Goal: Information Seeking & Learning: Learn about a topic

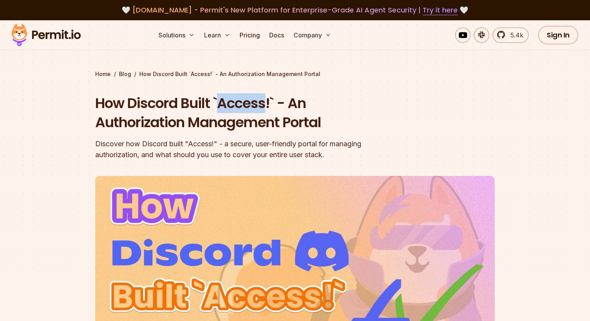
drag, startPoint x: 221, startPoint y: 105, endPoint x: 264, endPoint y: 107, distance: 43.3
click at [264, 107] on h1 "How Discord Built `Access!` - An Authorization Management Portal" at bounding box center [244, 113] width 299 height 39
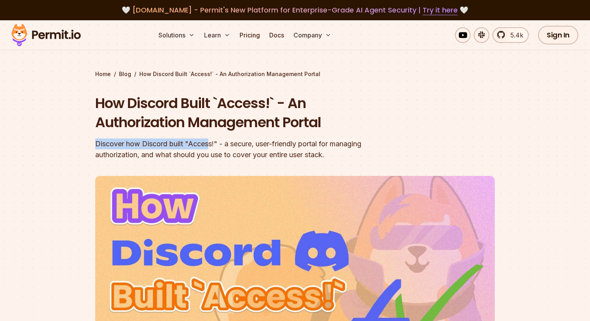
drag, startPoint x: 94, startPoint y: 143, endPoint x: 209, endPoint y: 145, distance: 115.0
click at [209, 145] on section "Home / Blog / How Discord Built `Access!` - An Authorization Management Portal …" at bounding box center [295, 240] width 590 height 441
drag, startPoint x: 227, startPoint y: 144, endPoint x: 299, endPoint y: 147, distance: 71.4
click at [299, 147] on div "Discover how Discord built "Access!" - a secure, user-friendly portal for manag…" at bounding box center [244, 149] width 299 height 22
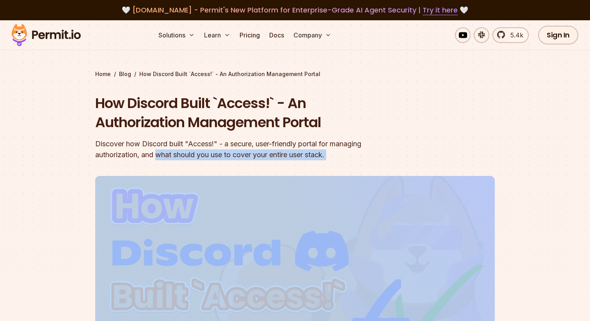
drag, startPoint x: 159, startPoint y: 153, endPoint x: 306, endPoint y: 176, distance: 148.8
click at [306, 176] on header "How Discord Built `Access!` - An Authorization Management Portal Discover how D…" at bounding box center [294, 268] width 399 height 349
click at [273, 156] on div "Discover how Discord built "Access!" - a secure, user-friendly portal for manag…" at bounding box center [244, 149] width 299 height 22
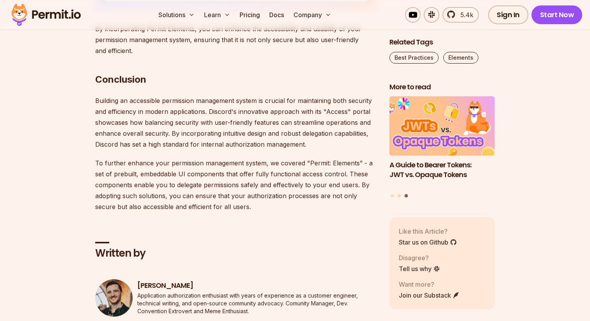
scroll to position [3313, 0]
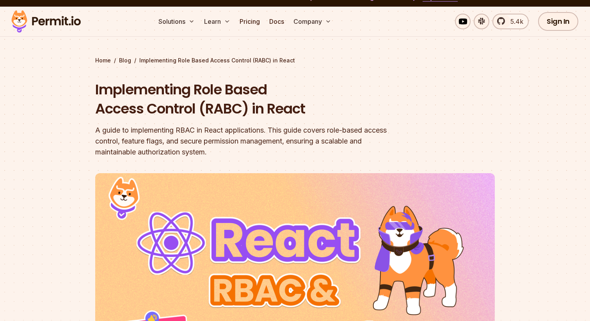
scroll to position [26, 0]
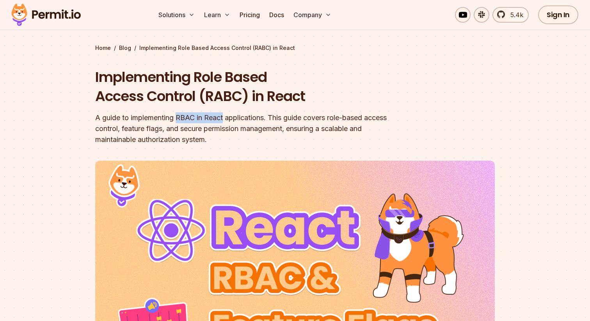
drag, startPoint x: 180, startPoint y: 119, endPoint x: 224, endPoint y: 121, distance: 44.5
click at [224, 121] on div "A guide to implementing RBAC in React applications. This guide covers role-base…" at bounding box center [244, 128] width 299 height 33
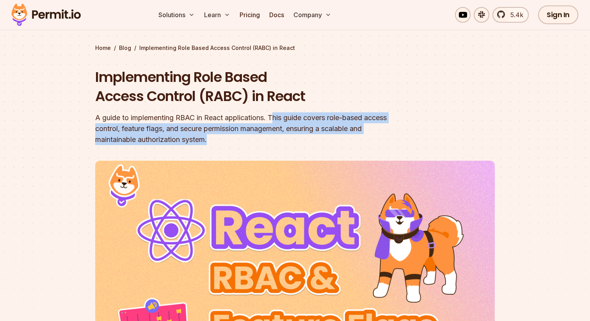
drag, startPoint x: 277, startPoint y: 116, endPoint x: 279, endPoint y: 143, distance: 27.4
click at [279, 143] on div "A guide to implementing RBAC in React applications. This guide covers role-base…" at bounding box center [244, 128] width 299 height 33
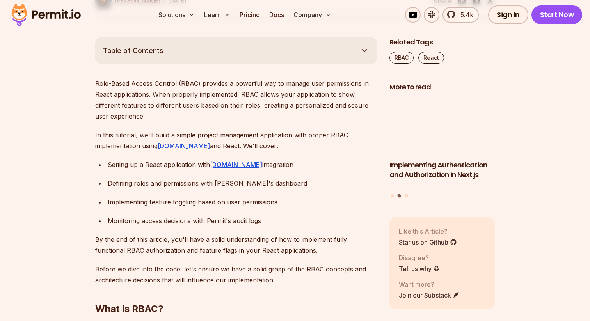
scroll to position [435, 0]
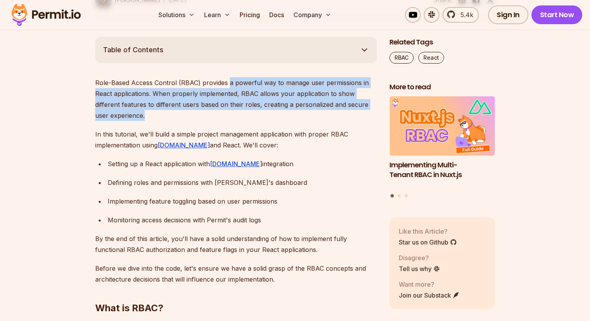
drag, startPoint x: 228, startPoint y: 84, endPoint x: 250, endPoint y: 118, distance: 40.6
click at [250, 118] on p "Role-Based Access Control (RBAC) provides a powerful way to manage user permiss…" at bounding box center [235, 99] width 281 height 44
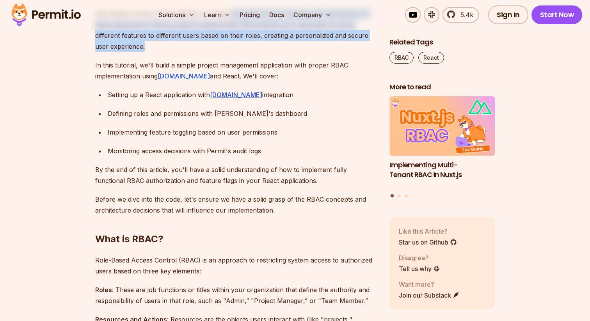
scroll to position [508, 0]
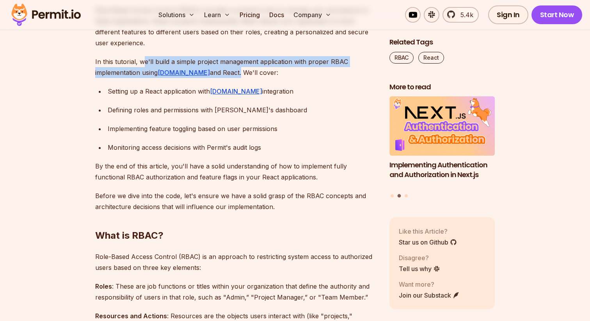
drag, startPoint x: 142, startPoint y: 63, endPoint x: 218, endPoint y: 76, distance: 76.8
click at [218, 76] on p "In this tutorial, we'll build a simple project management application with prop…" at bounding box center [235, 67] width 281 height 22
click at [168, 99] on ul "Setting up a React application with Permit.io integration Defining roles and pe…" at bounding box center [235, 119] width 281 height 67
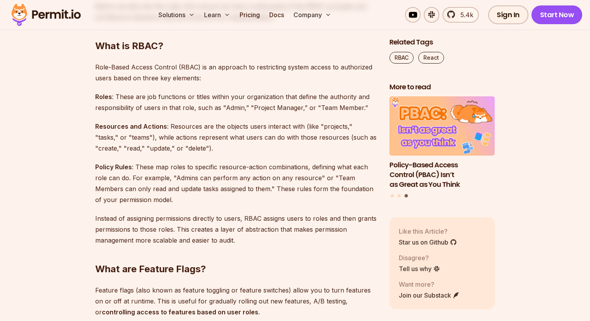
scroll to position [698, 0]
drag, startPoint x: 168, startPoint y: 127, endPoint x: 293, endPoint y: 128, distance: 125.5
click at [293, 128] on p "Resources and Actions : Resources are the objects users interact with (like "pr…" at bounding box center [235, 136] width 281 height 33
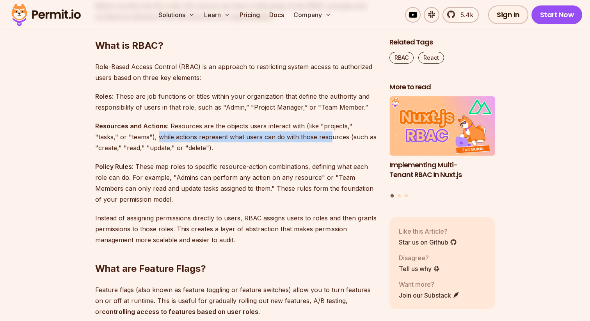
drag, startPoint x: 134, startPoint y: 138, endPoint x: 305, endPoint y: 139, distance: 170.4
click at [305, 139] on p "Resources and Actions : Resources are the objects users interact with (like "pr…" at bounding box center [235, 136] width 281 height 33
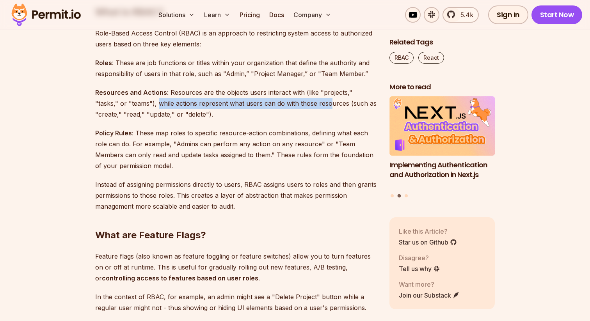
scroll to position [733, 0]
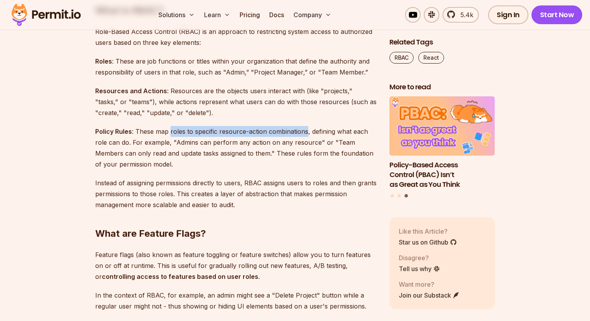
drag, startPoint x: 170, startPoint y: 131, endPoint x: 306, endPoint y: 133, distance: 135.7
click at [306, 133] on p "Policy Rules : These map roles to specific resource-action combinations, defini…" at bounding box center [235, 148] width 281 height 44
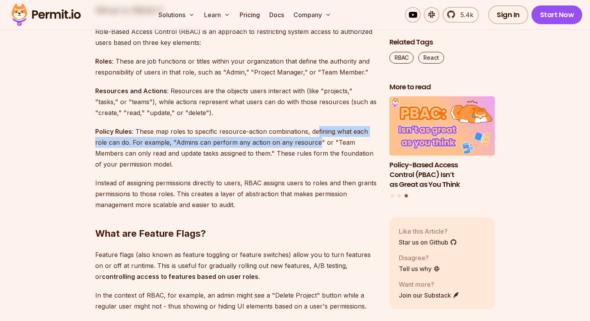
drag, startPoint x: 319, startPoint y: 131, endPoint x: 315, endPoint y: 145, distance: 14.2
click at [315, 145] on p "Policy Rules : These map roles to specific resource-action combinations, defini…" at bounding box center [235, 148] width 281 height 44
click at [134, 154] on p "Policy Rules : These map roles to specific resource-action combinations, defini…" at bounding box center [235, 148] width 281 height 44
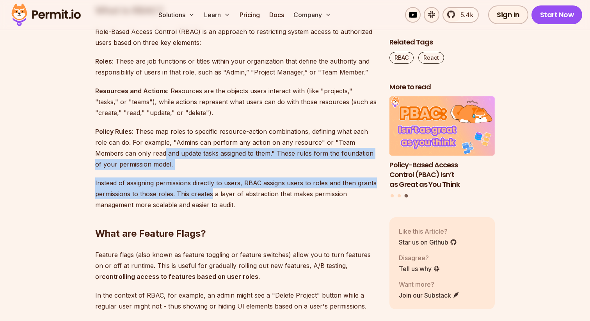
drag, startPoint x: 134, startPoint y: 154, endPoint x: 196, endPoint y: 193, distance: 72.9
click at [196, 193] on p "Instead of assigning permissions directly to users, RBAC assigns users to roles…" at bounding box center [235, 193] width 281 height 33
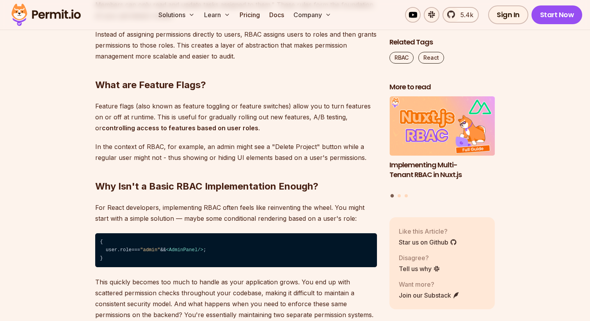
scroll to position [883, 0]
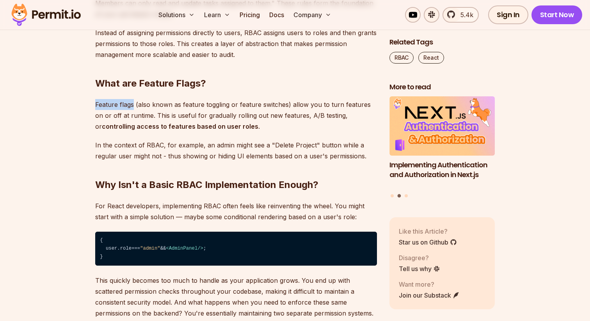
drag, startPoint x: 94, startPoint y: 104, endPoint x: 134, endPoint y: 106, distance: 39.4
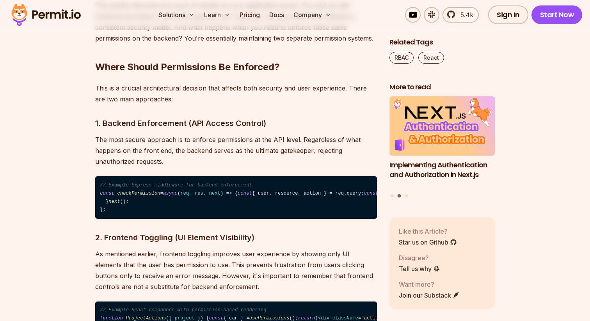
scroll to position [1164, 0]
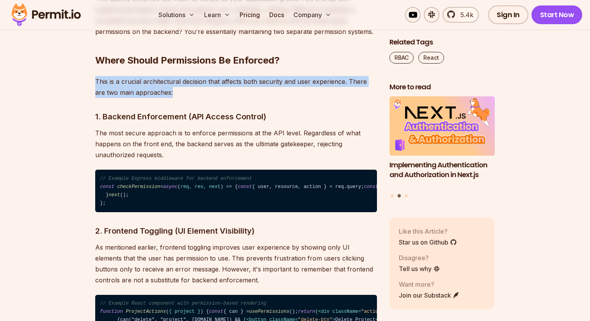
drag, startPoint x: 92, startPoint y: 81, endPoint x: 161, endPoint y: 91, distance: 69.7
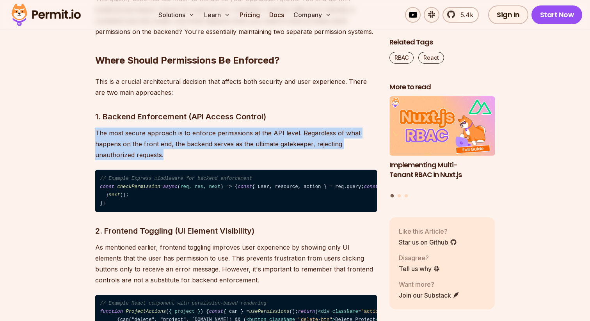
drag, startPoint x: 97, startPoint y: 132, endPoint x: 174, endPoint y: 154, distance: 80.2
click at [174, 154] on p "The most secure approach is to enforce permissions at the API level. Regardless…" at bounding box center [235, 143] width 281 height 33
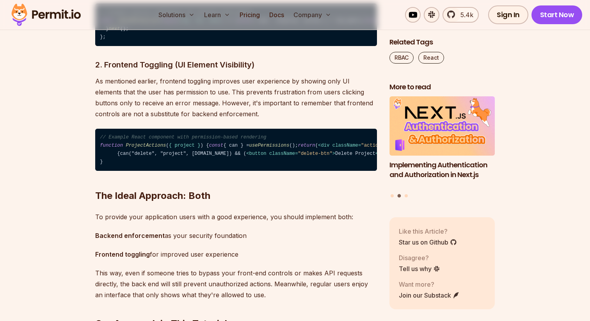
scroll to position [1334, 0]
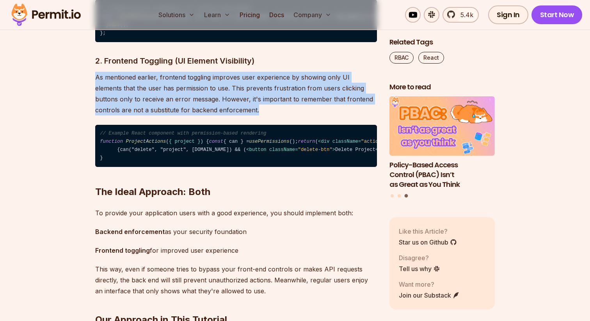
drag, startPoint x: 97, startPoint y: 147, endPoint x: 214, endPoint y: 174, distance: 120.9
click at [214, 115] on p "As mentioned earlier, frontend toggling improves user experience by showing onl…" at bounding box center [235, 94] width 281 height 44
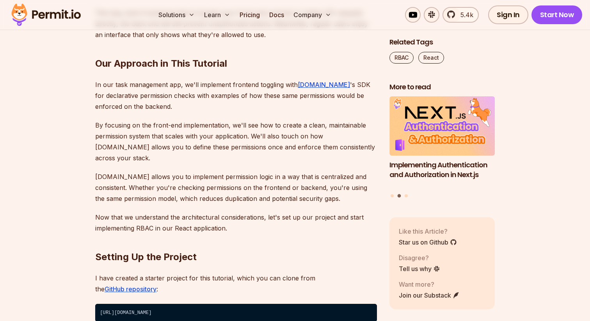
scroll to position [1591, 0]
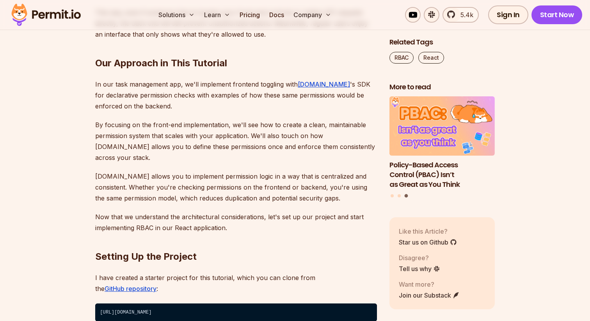
drag, startPoint x: 129, startPoint y: 113, endPoint x: 264, endPoint y: 117, distance: 134.9
drag, startPoint x: 269, startPoint y: 112, endPoint x: 345, endPoint y: 117, distance: 75.8
drag, startPoint x: 163, startPoint y: 132, endPoint x: 246, endPoint y: 133, distance: 82.3
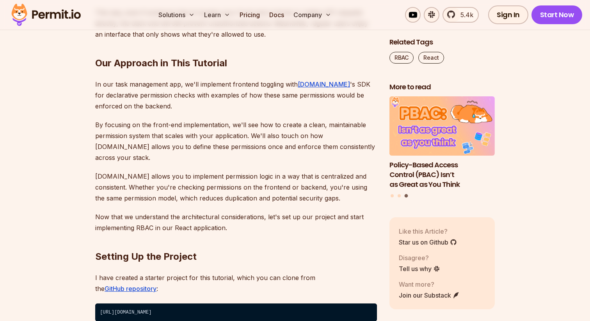
drag, startPoint x: 234, startPoint y: 151, endPoint x: 96, endPoint y: 150, distance: 137.2
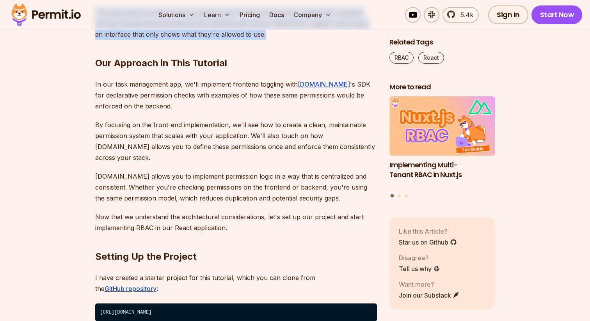
drag, startPoint x: 96, startPoint y: 166, endPoint x: 253, endPoint y: 193, distance: 159.7
click at [253, 40] on p "This way, even if someone tries to bypass your front-end controls or makes API …" at bounding box center [235, 23] width 281 height 33
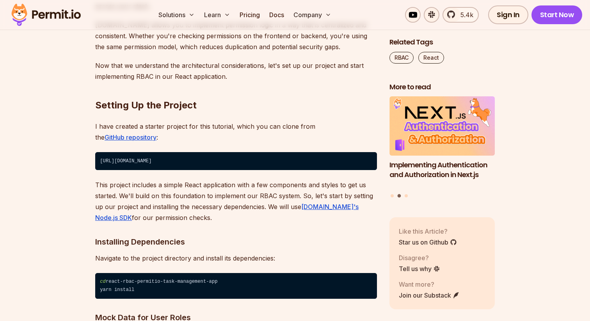
scroll to position [1742, 0]
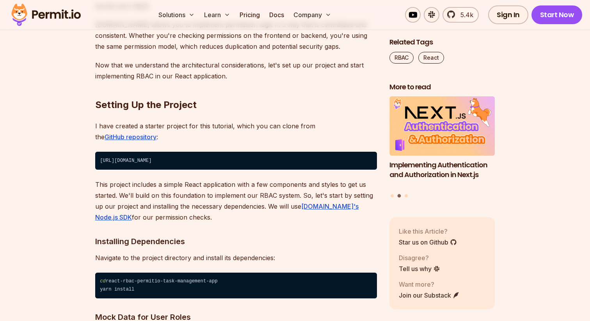
drag, startPoint x: 182, startPoint y: 85, endPoint x: 293, endPoint y: 87, distance: 110.8
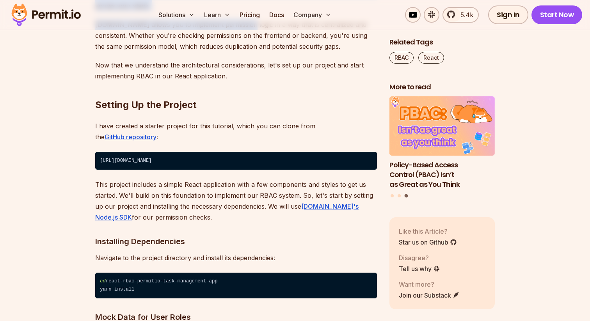
drag, startPoint x: 152, startPoint y: 101, endPoint x: 239, endPoint y: 166, distance: 108.6
click at [239, 52] on p "Permit.io allows you to implement permission logic in a way that is centralized…" at bounding box center [235, 35] width 281 height 33
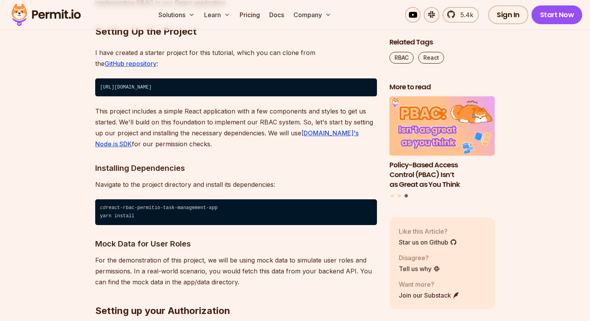
scroll to position [1816, 0]
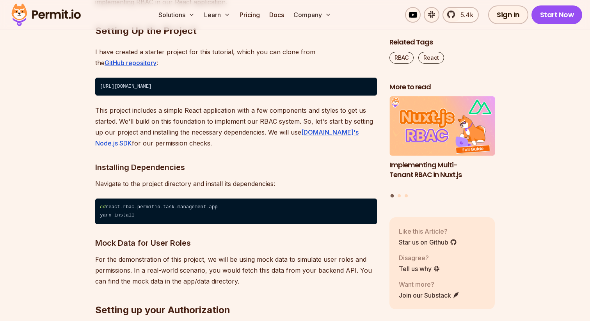
drag, startPoint x: 235, startPoint y: 53, endPoint x: 329, endPoint y: 84, distance: 98.3
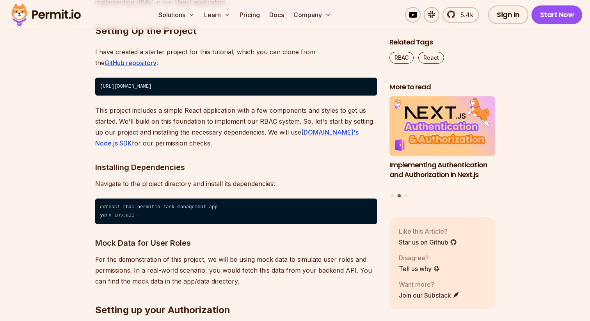
drag, startPoint x: 94, startPoint y: 96, endPoint x: 209, endPoint y: 121, distance: 118.2
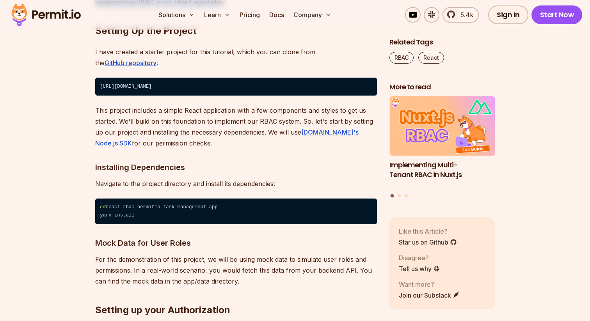
drag, startPoint x: 111, startPoint y: 137, endPoint x: 222, endPoint y: 150, distance: 112.0
drag, startPoint x: 223, startPoint y: 148, endPoint x: 91, endPoint y: 136, distance: 132.8
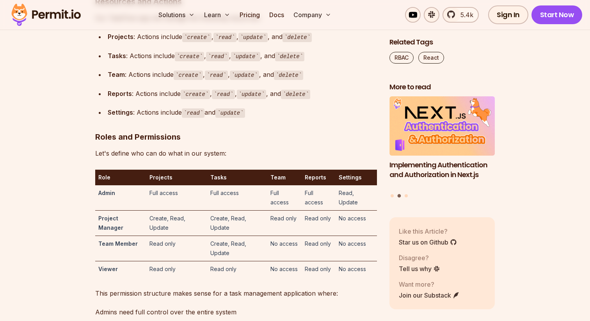
scroll to position [2201, 0]
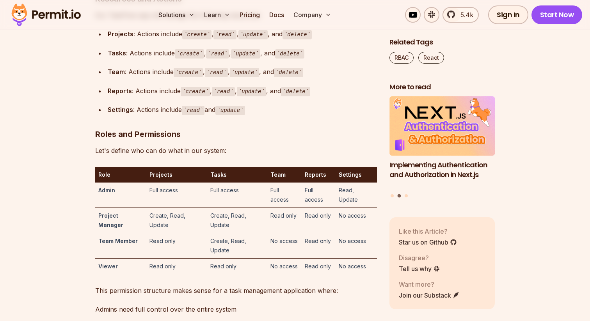
drag, startPoint x: 97, startPoint y: 106, endPoint x: 203, endPoint y: 113, distance: 106.3
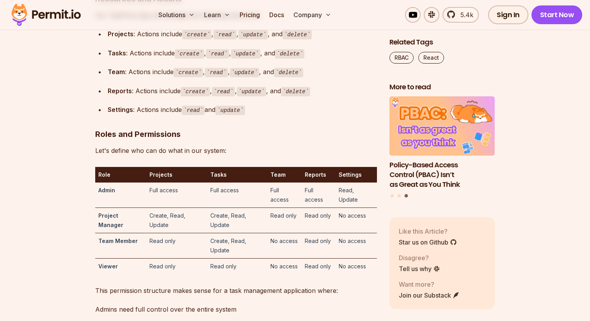
drag, startPoint x: 209, startPoint y: 110, endPoint x: 300, endPoint y: 117, distance: 92.0
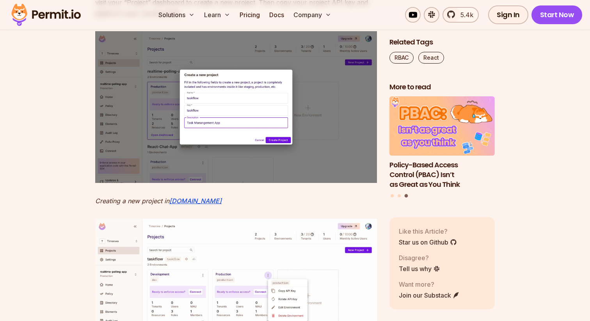
scroll to position [2646, 0]
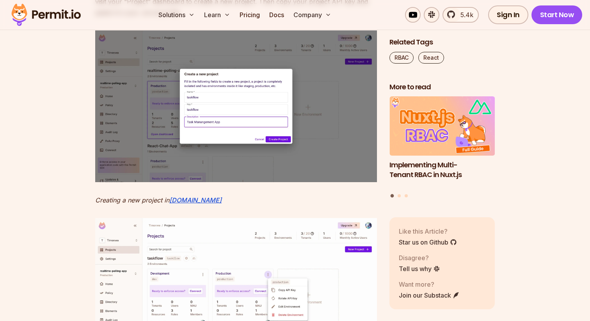
drag, startPoint x: 148, startPoint y: 134, endPoint x: 250, endPoint y: 136, distance: 101.8
click at [250, 18] on p "To use Permit.io , you'll need to sign up for an account. Once you have an acco…" at bounding box center [235, 1] width 281 height 33
drag, startPoint x: 257, startPoint y: 133, endPoint x: 331, endPoint y: 134, distance: 74.9
click at [331, 18] on p "To use Permit.io , you'll need to sign up for an account. Once you have an acco…" at bounding box center [235, 1] width 281 height 33
drag, startPoint x: 124, startPoint y: 145, endPoint x: 220, endPoint y: 145, distance: 96.3
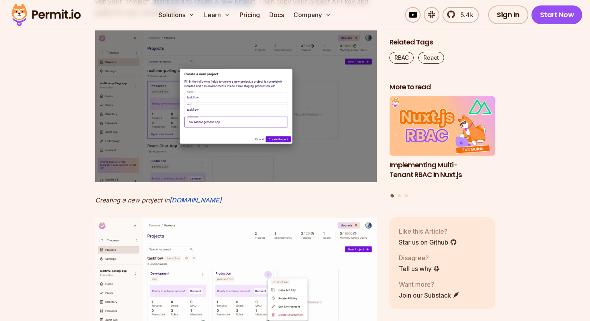
click at [220, 18] on p "To use Permit.io , you'll need to sign up for an account. Once you have an acco…" at bounding box center [235, 1] width 281 height 33
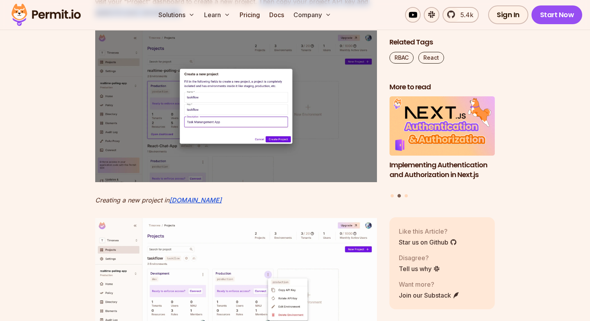
drag, startPoint x: 229, startPoint y: 145, endPoint x: 277, endPoint y: 154, distance: 49.1
click at [277, 18] on p "To use Permit.io , you'll need to sign up for an account. Once you have an acco…" at bounding box center [235, 1] width 281 height 33
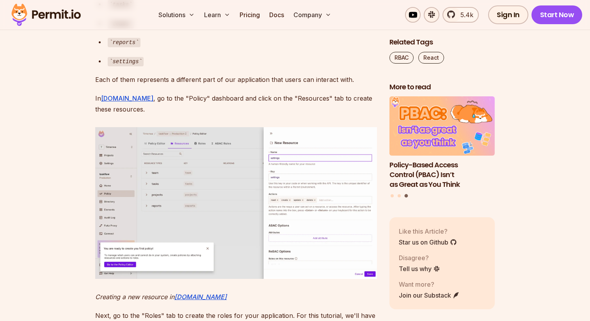
scroll to position [3138, 0]
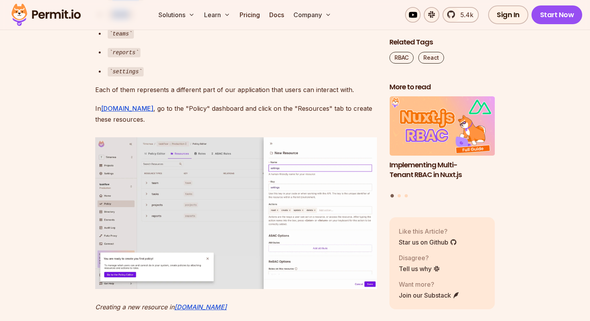
drag, startPoint x: 95, startPoint y: 81, endPoint x: 211, endPoint y: 166, distance: 144.0
click at [186, 58] on div "reports" at bounding box center [242, 51] width 269 height 11
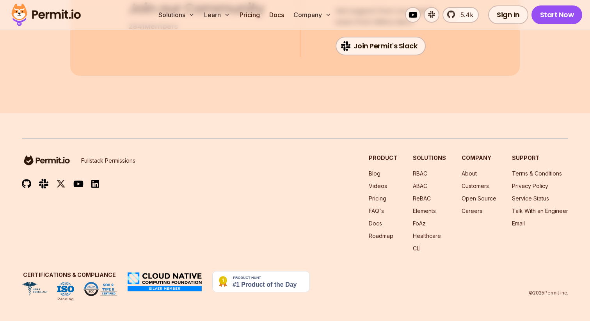
scroll to position [10003, 0]
